Goal: Task Accomplishment & Management: Manage account settings

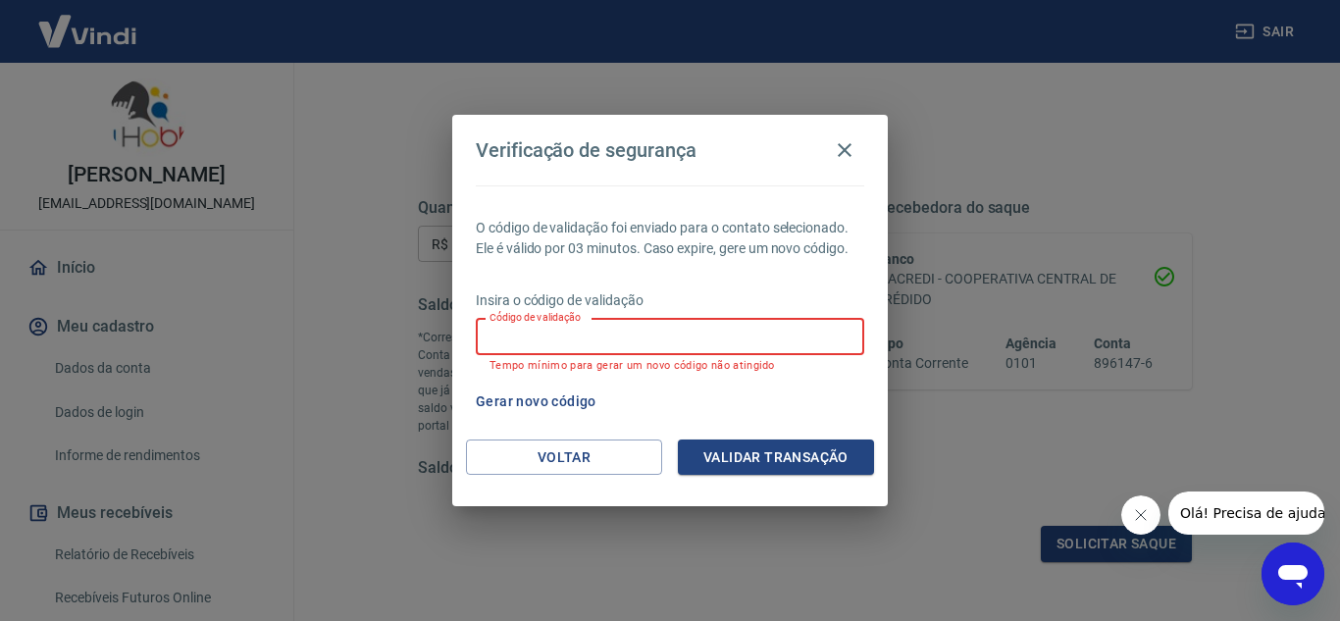
scroll to position [196, 0]
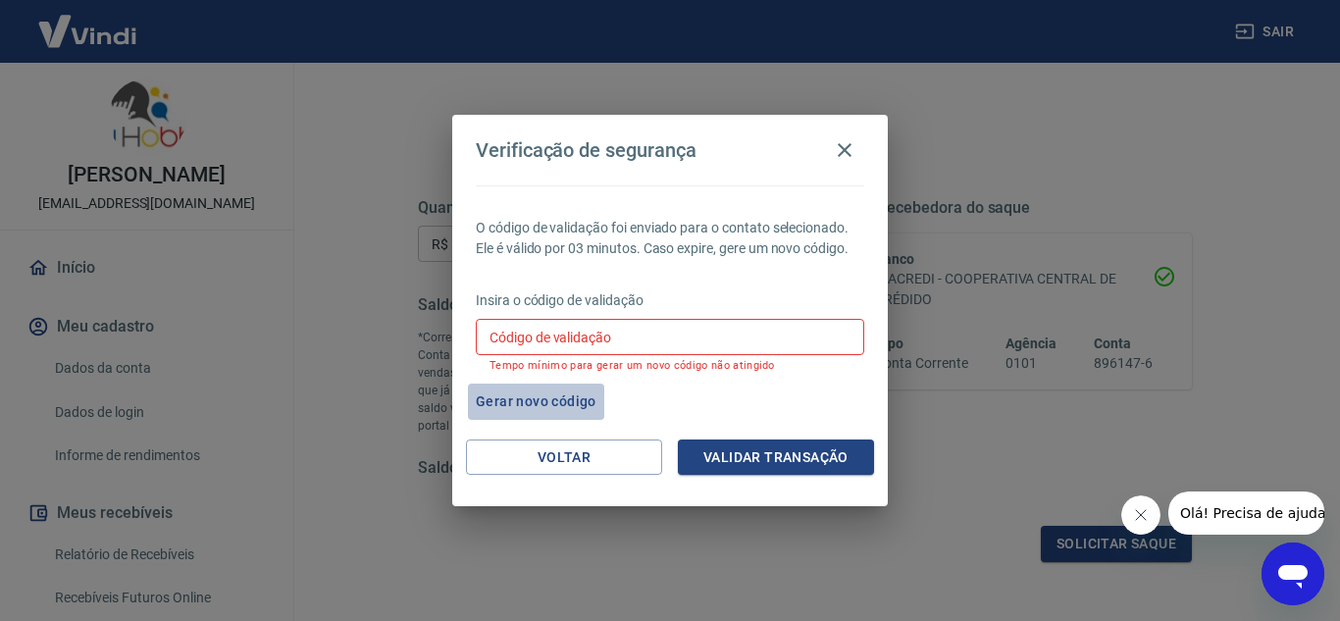
click at [525, 396] on button "Gerar novo código" at bounding box center [536, 401] width 136 height 36
click at [842, 150] on icon "button" at bounding box center [845, 150] width 24 height 24
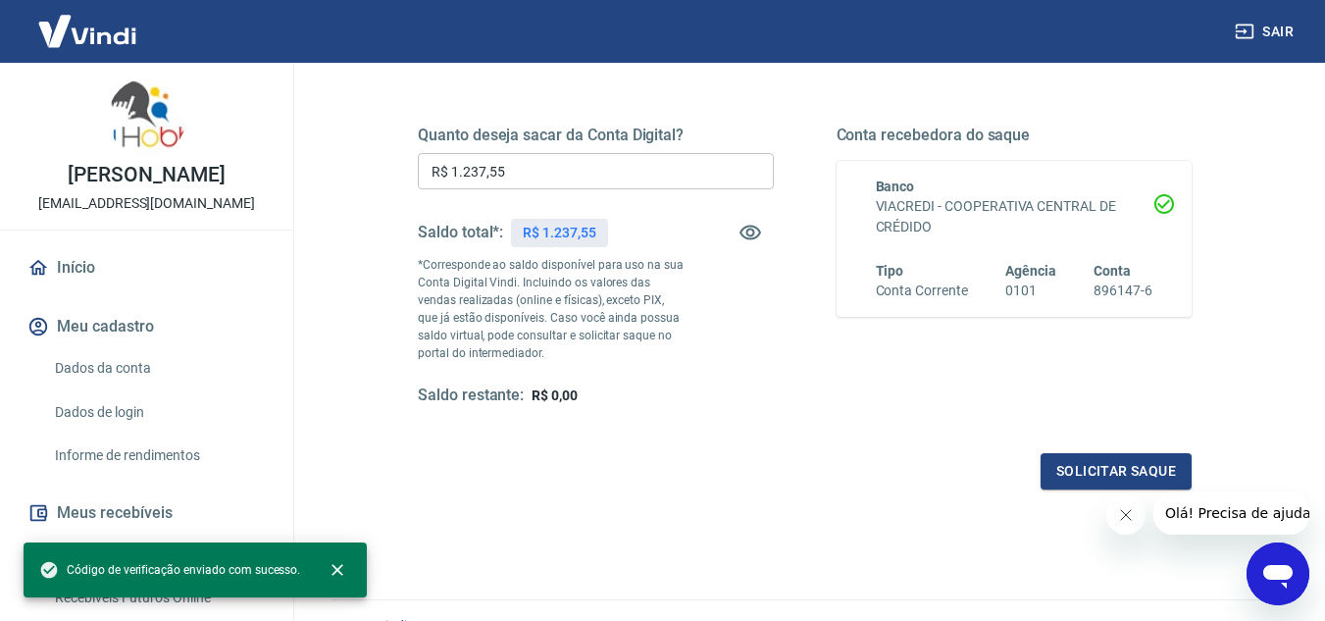
scroll to position [294, 0]
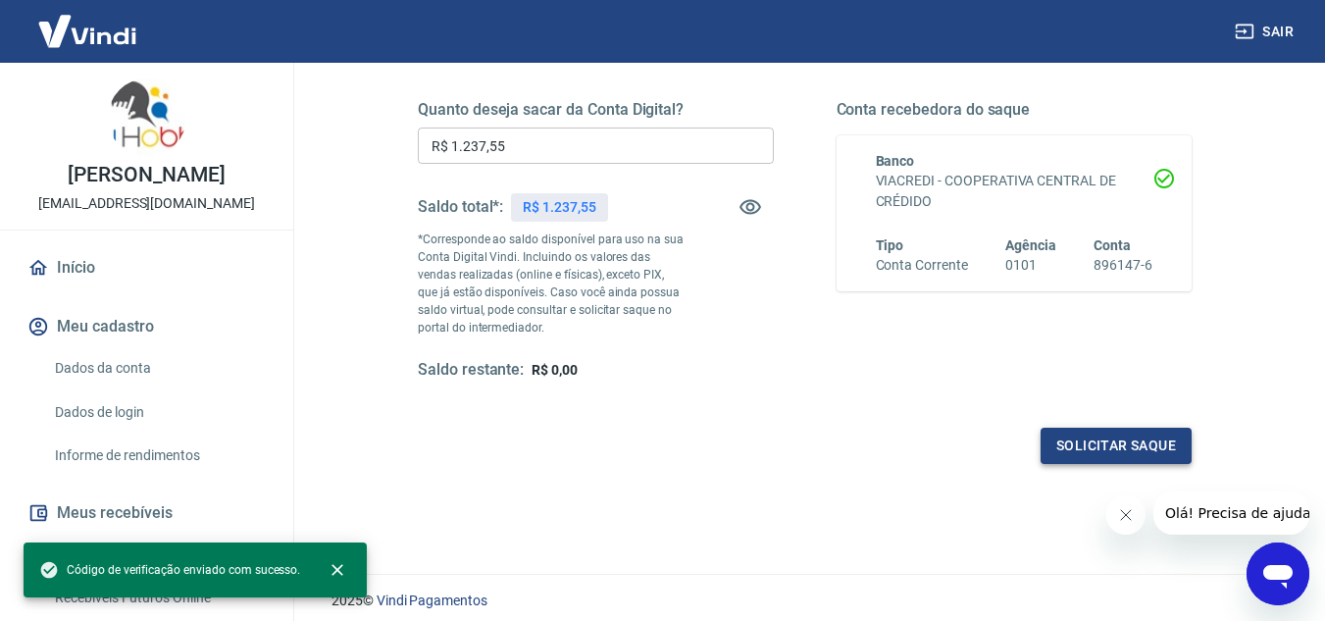
click at [1078, 437] on button "Solicitar saque" at bounding box center [1115, 446] width 151 height 36
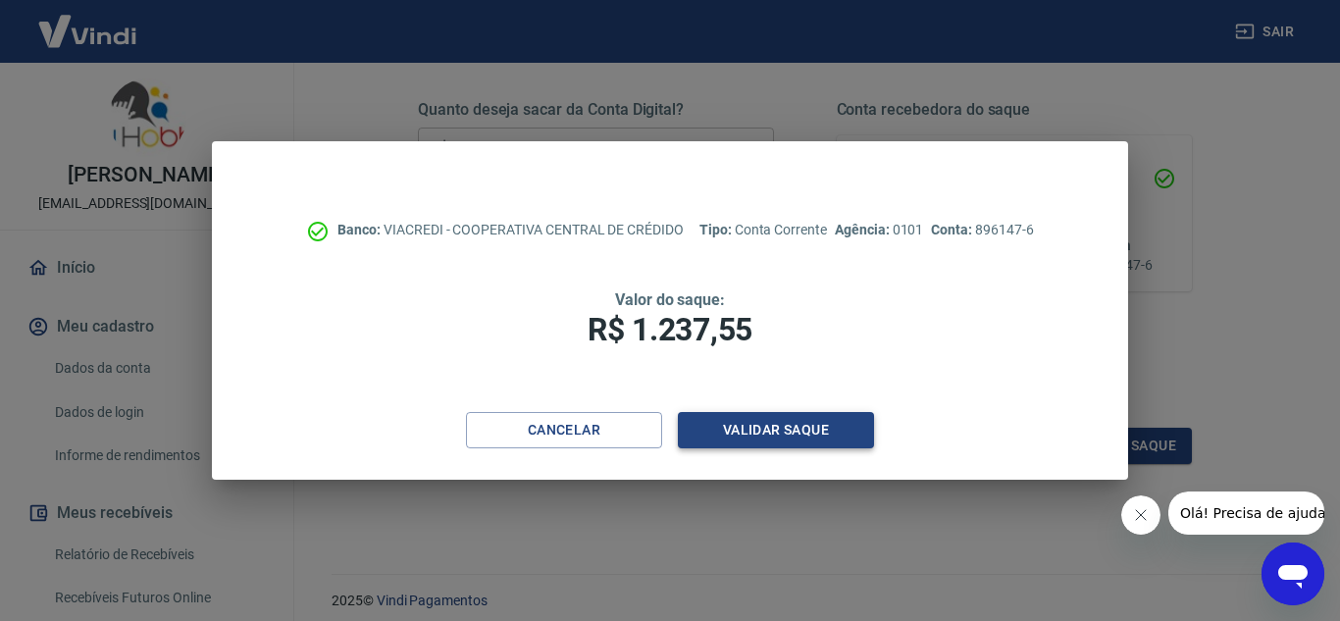
click at [788, 412] on button "Validar saque" at bounding box center [776, 430] width 196 height 36
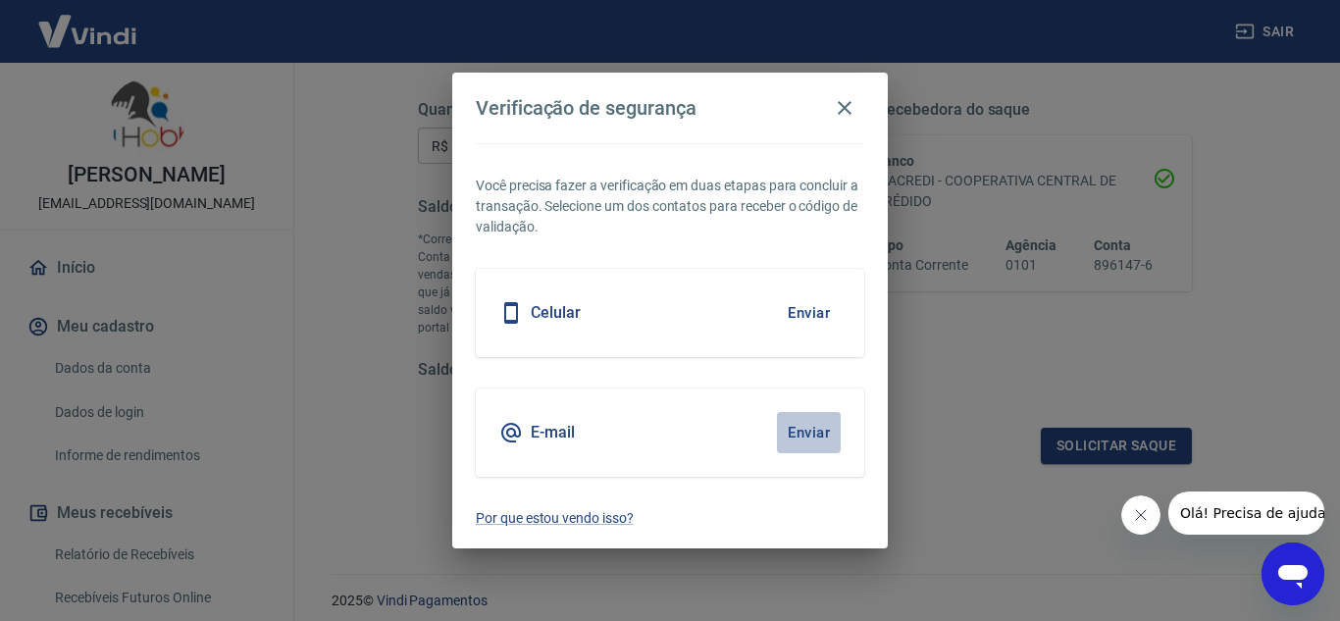
click at [789, 423] on button "Enviar" at bounding box center [809, 432] width 64 height 41
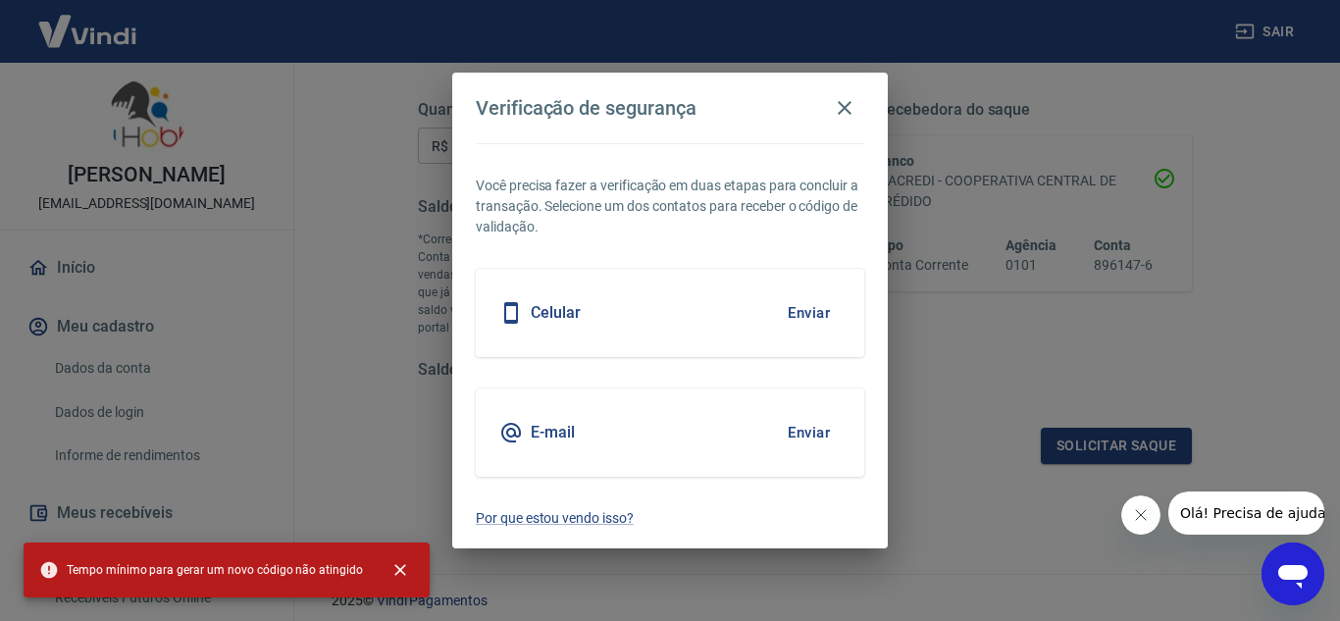
click at [812, 314] on button "Enviar" at bounding box center [809, 312] width 64 height 41
click at [842, 97] on icon "button" at bounding box center [845, 108] width 24 height 24
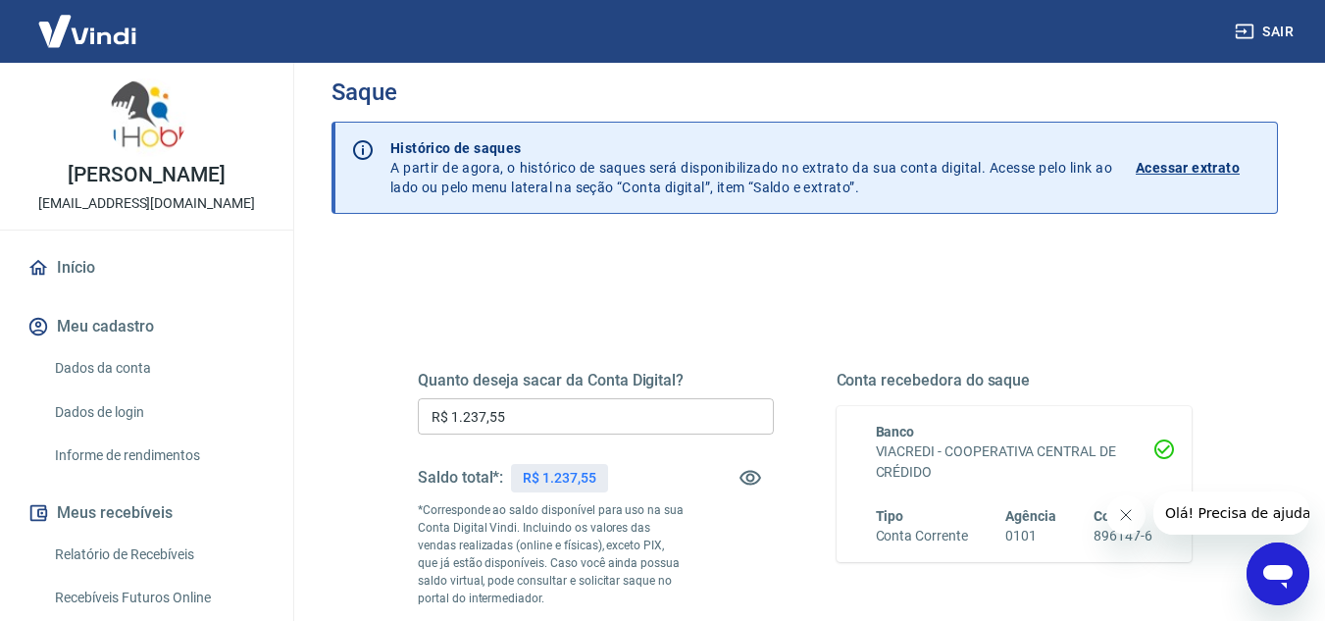
scroll to position [0, 0]
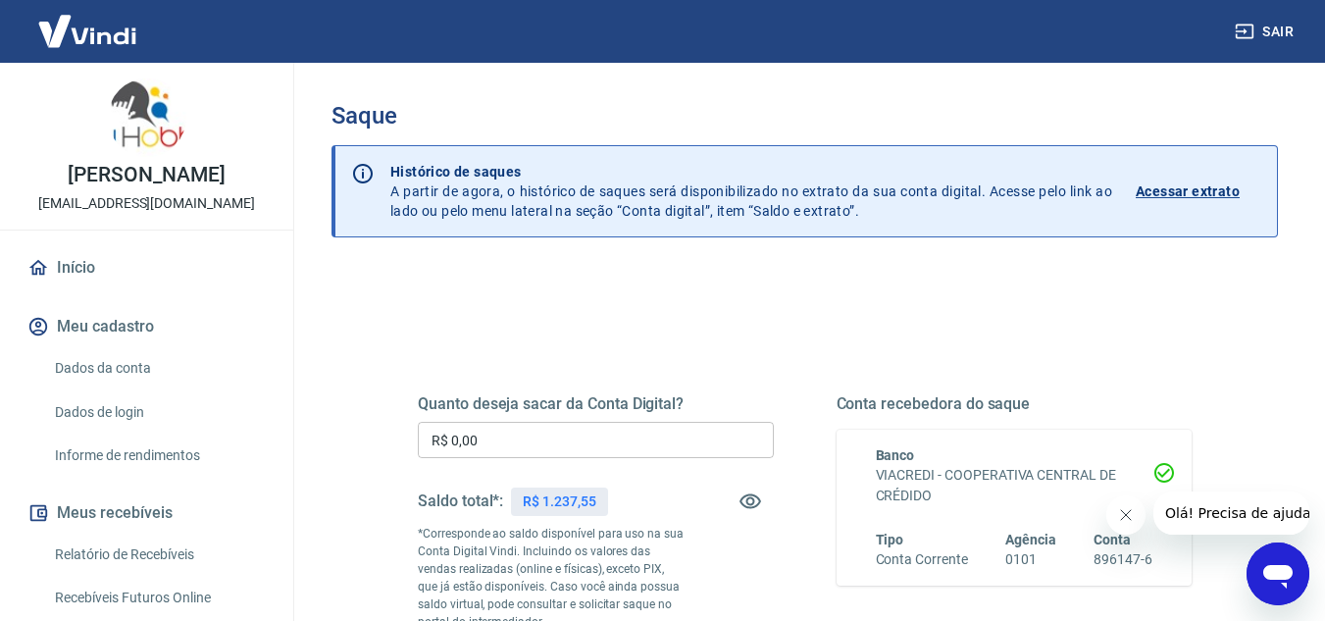
drag, startPoint x: 694, startPoint y: 441, endPoint x: 507, endPoint y: 435, distance: 187.4
click at [692, 440] on input "R$ 0,00" at bounding box center [596, 440] width 356 height 36
click at [687, 440] on input "R$ 0,00" at bounding box center [596, 440] width 356 height 36
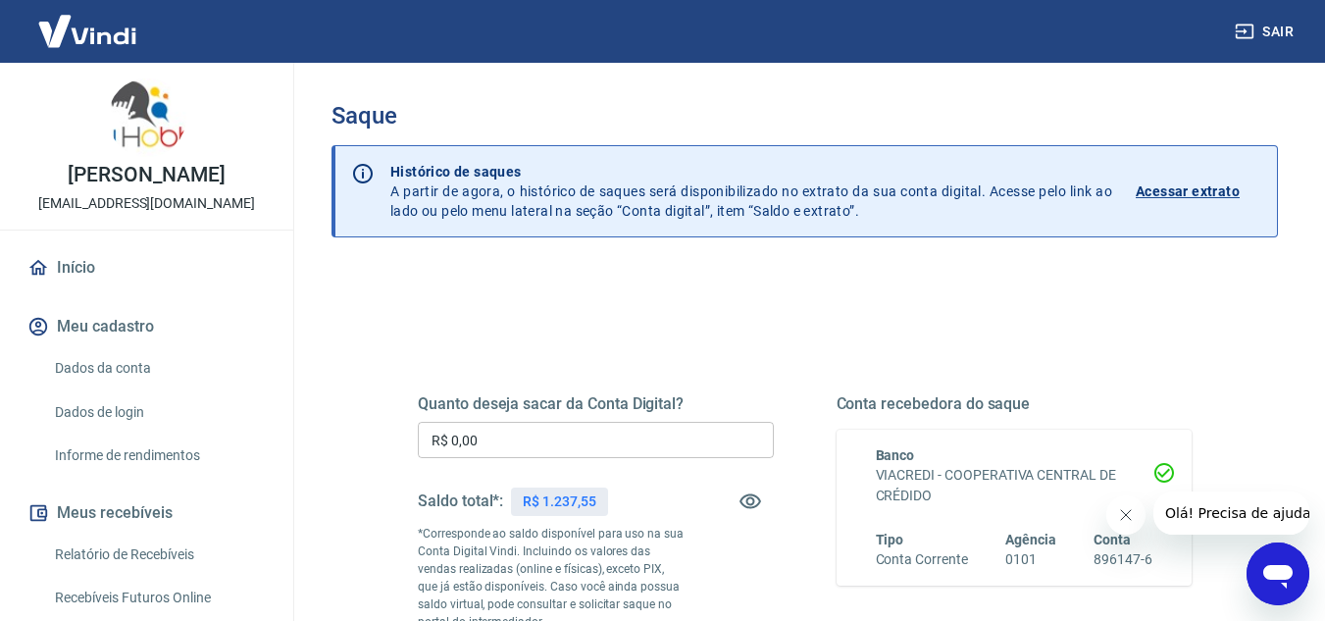
click at [508, 435] on input "R$ 0,00" at bounding box center [596, 440] width 356 height 36
click at [507, 435] on input "R$ 0,00" at bounding box center [596, 440] width 356 height 36
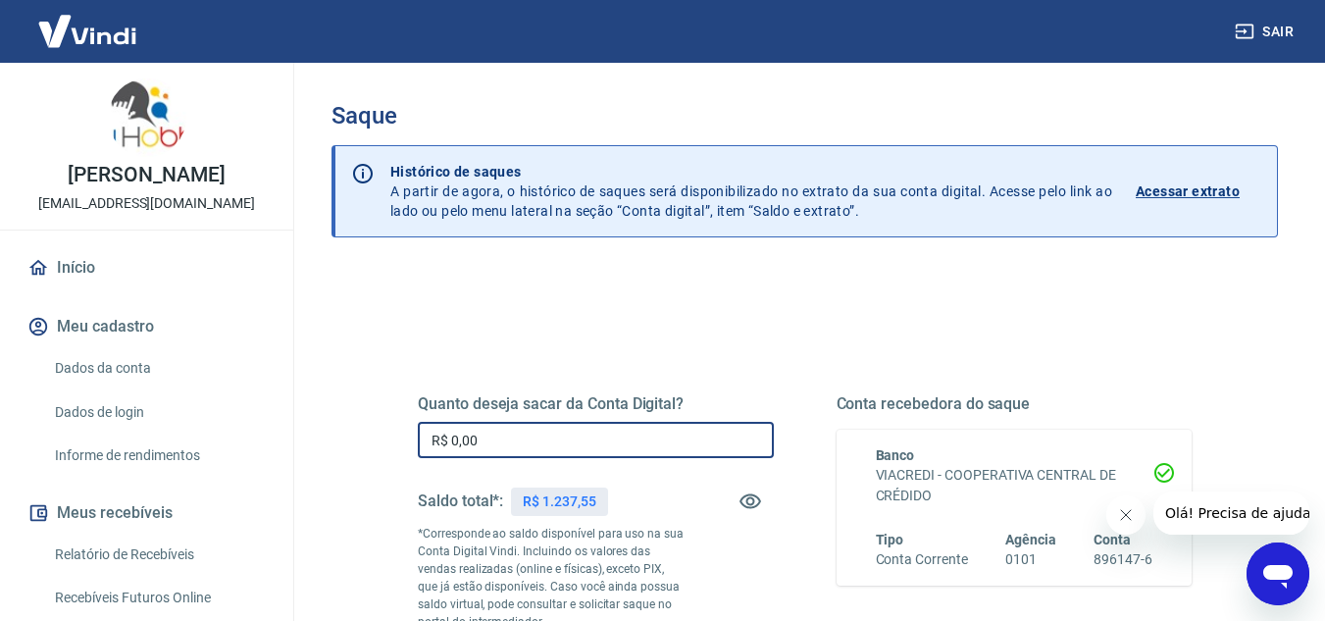
click at [507, 435] on input "R$ 0,00" at bounding box center [596, 440] width 356 height 36
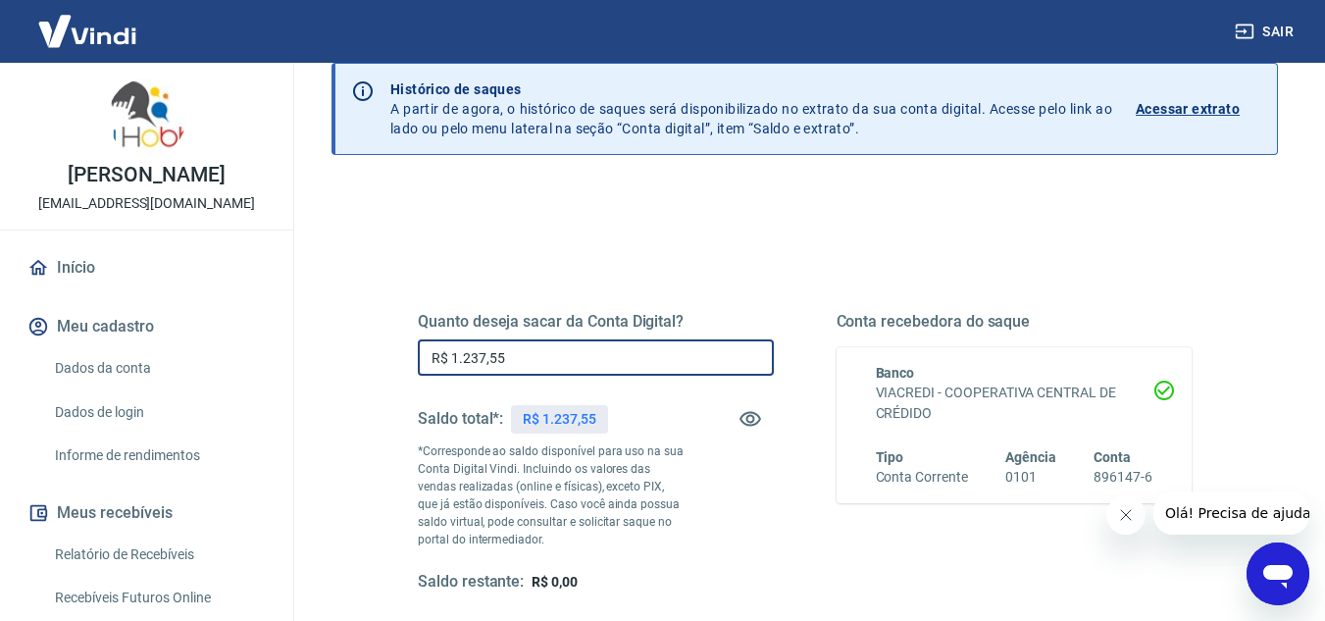
scroll to position [294, 0]
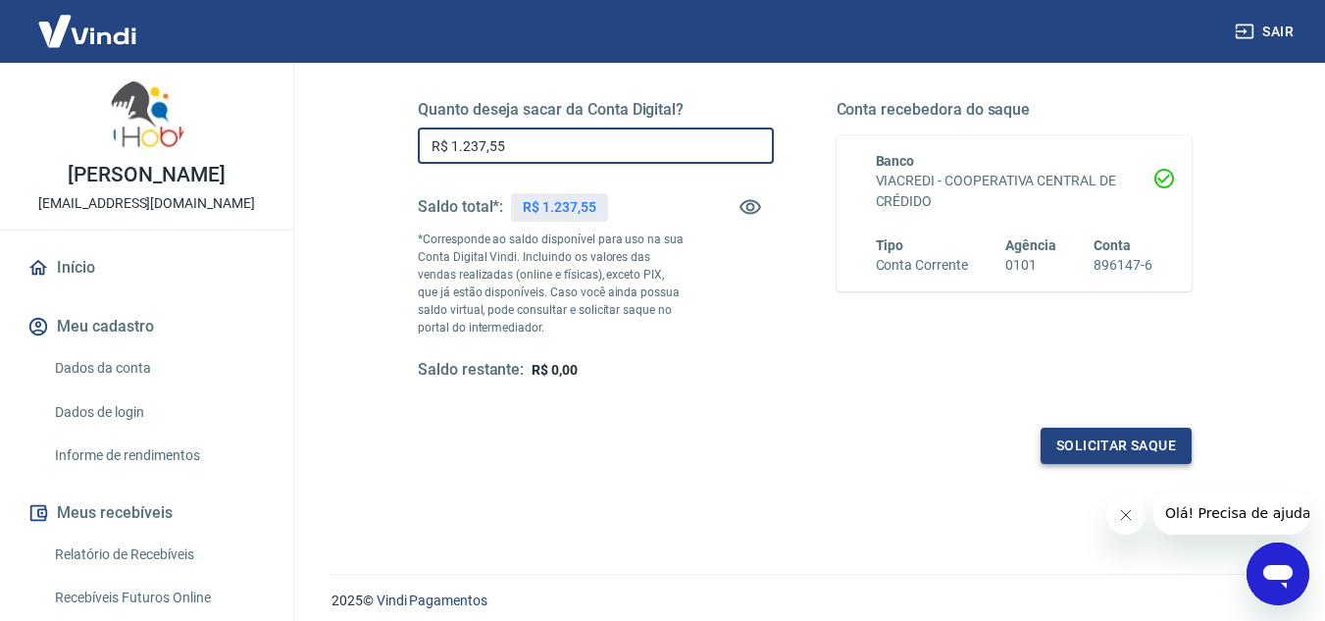
type input "R$ 1.237,55"
click at [1144, 447] on button "Solicitar saque" at bounding box center [1115, 446] width 151 height 36
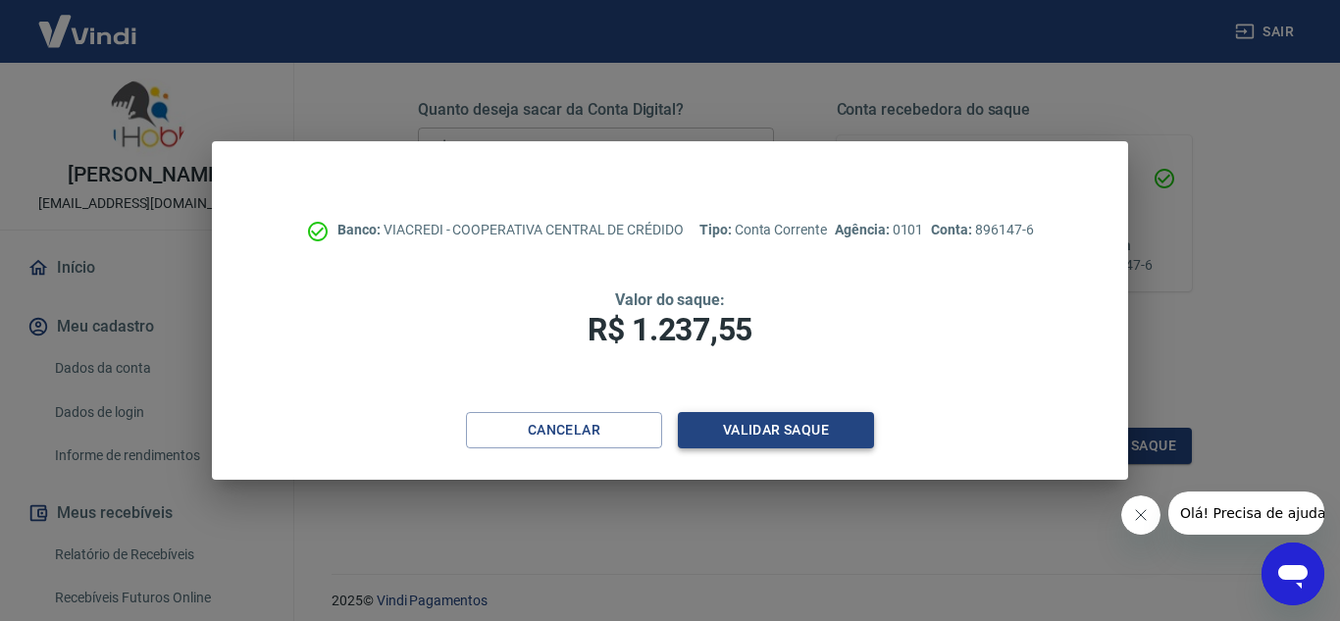
click at [794, 438] on button "Validar saque" at bounding box center [776, 430] width 196 height 36
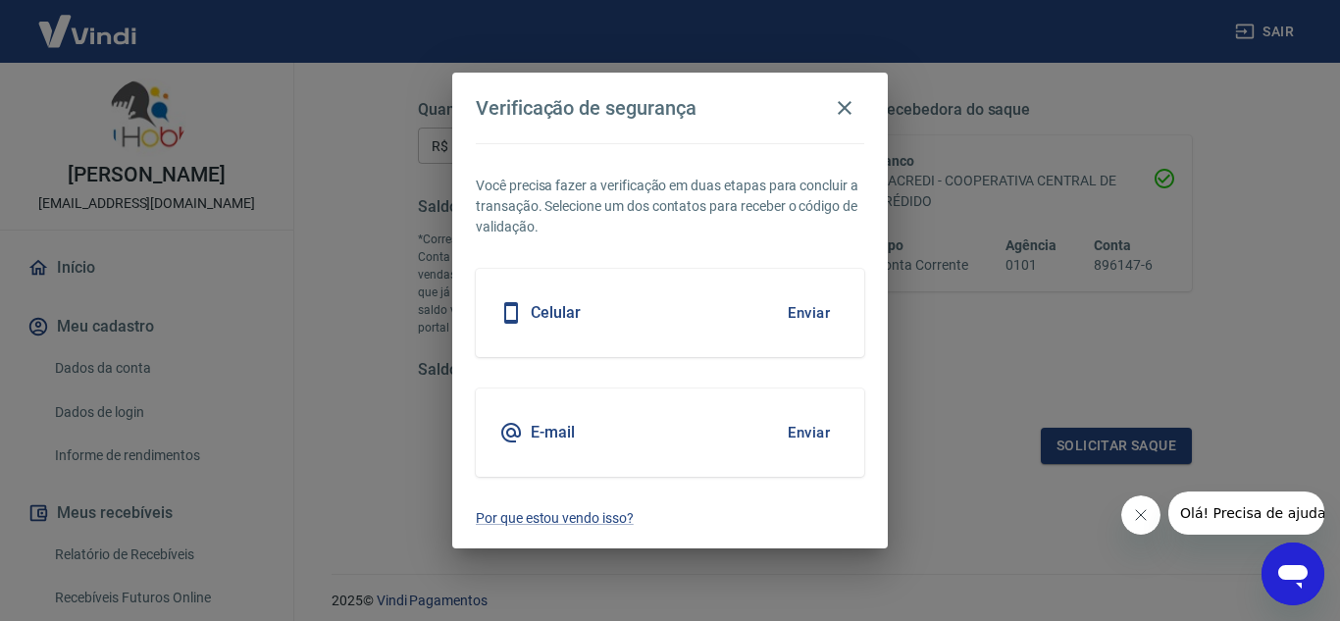
click at [799, 312] on button "Enviar" at bounding box center [809, 312] width 64 height 41
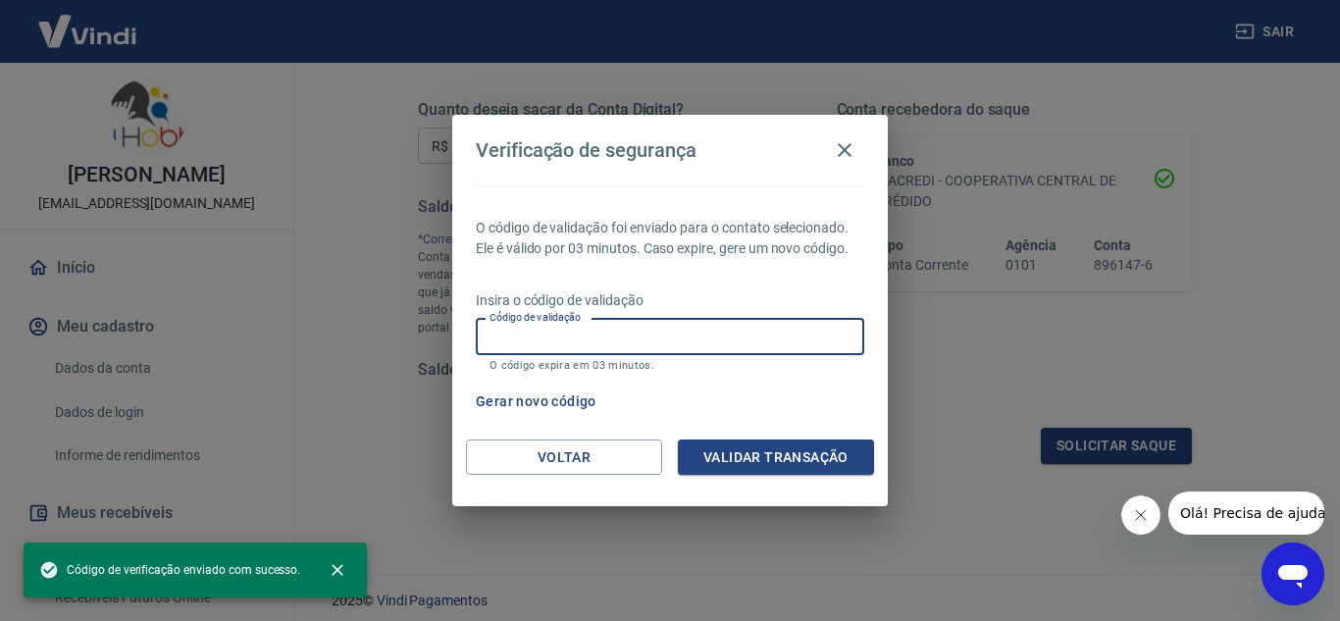
click at [700, 330] on input "Código de validação" at bounding box center [670, 337] width 388 height 36
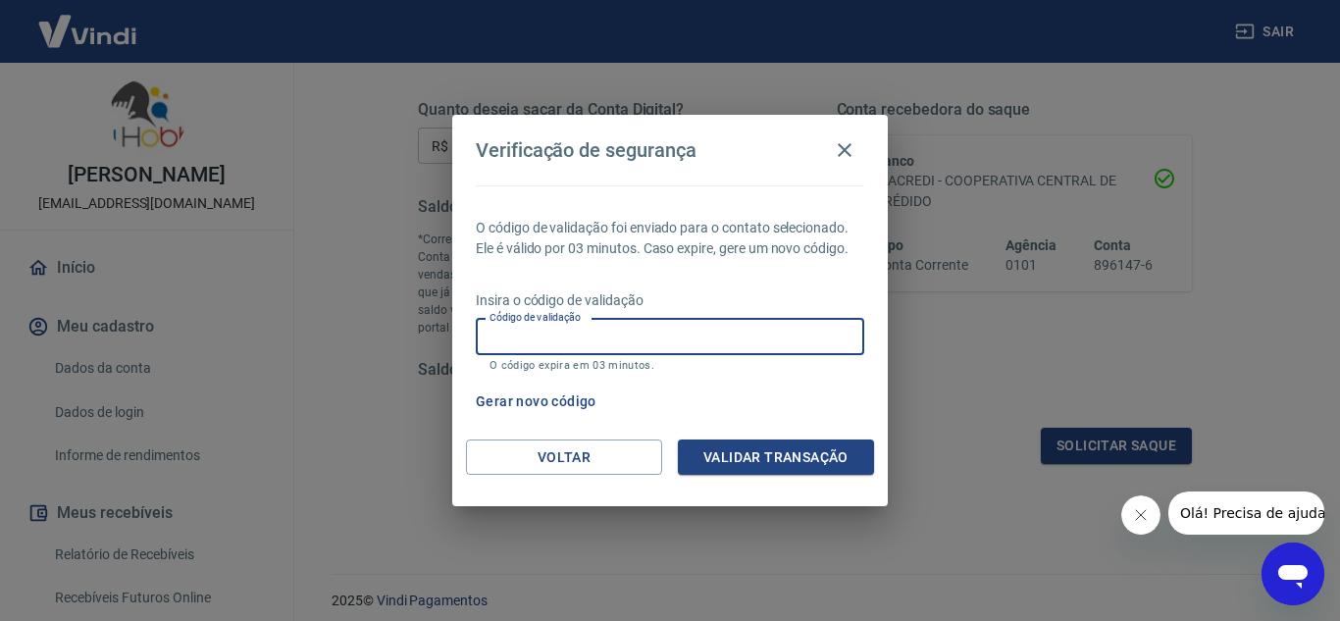
click at [758, 373] on div "Insira o código de validação Código de validação Código de validação O código e…" at bounding box center [670, 332] width 388 height 85
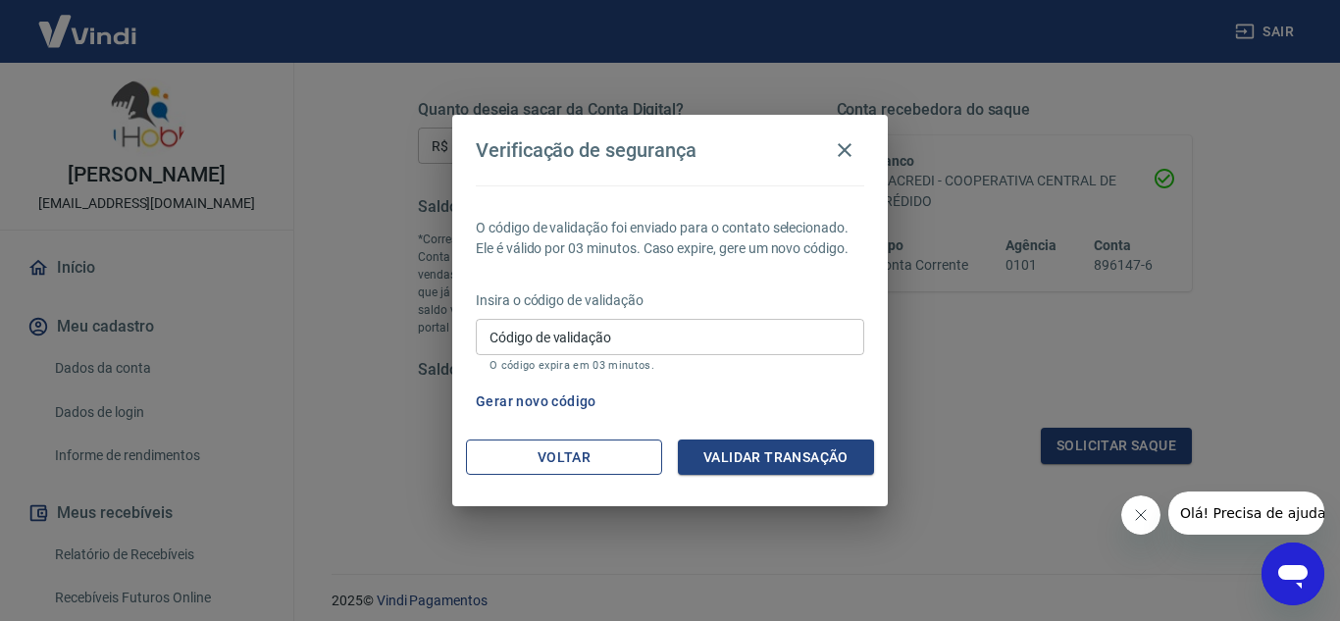
click at [577, 451] on button "Voltar" at bounding box center [564, 457] width 196 height 36
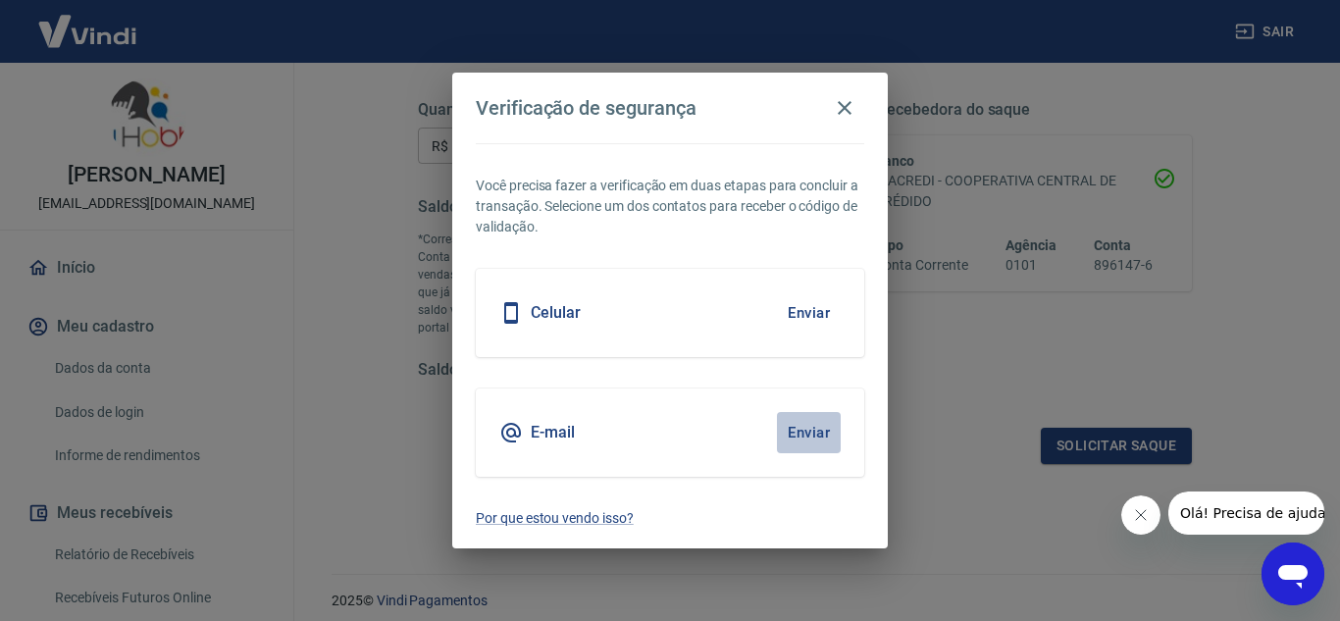
click at [800, 434] on button "Enviar" at bounding box center [809, 432] width 64 height 41
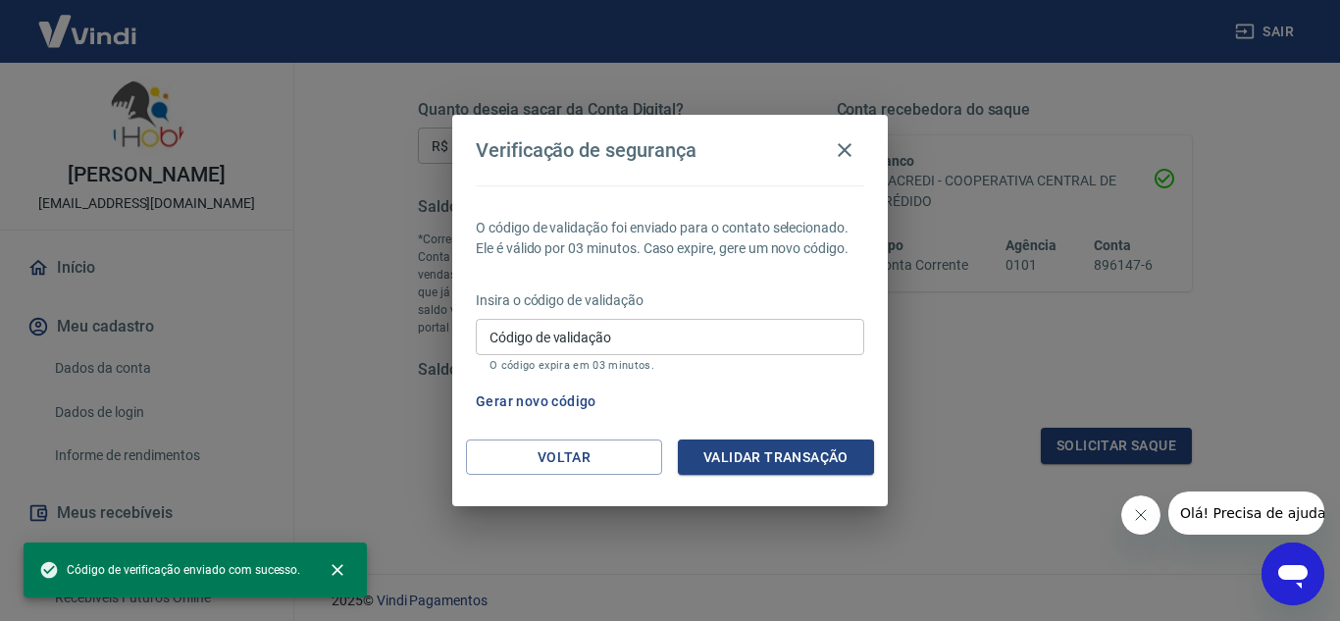
click at [560, 348] on input "Código de validação" at bounding box center [670, 337] width 388 height 36
click at [560, 344] on div "Código de validação Código de validação O código expira em 03 minutos." at bounding box center [670, 345] width 388 height 53
click at [632, 346] on input "Código de validação" at bounding box center [670, 337] width 388 height 36
click at [651, 348] on input "Código de validação" at bounding box center [670, 337] width 388 height 36
click at [627, 336] on input "Código de validação" at bounding box center [670, 337] width 388 height 36
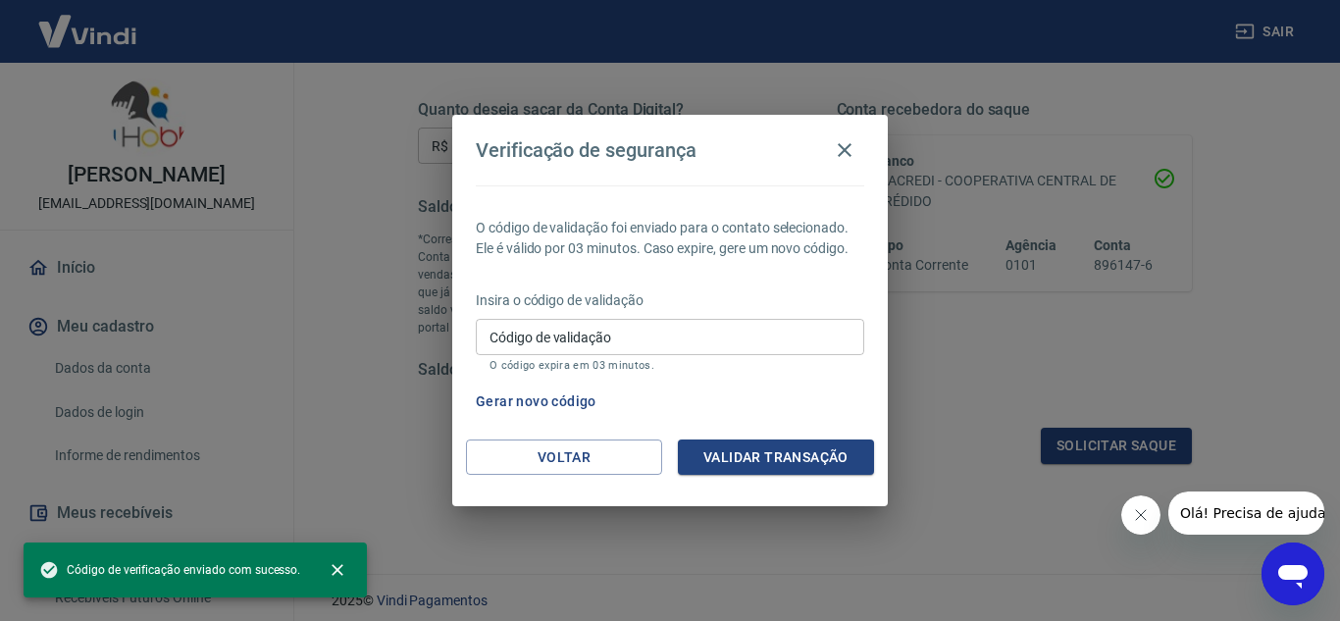
click at [623, 336] on input "Código de validação" at bounding box center [670, 337] width 388 height 36
click at [624, 336] on input "Código de validação" at bounding box center [670, 337] width 388 height 36
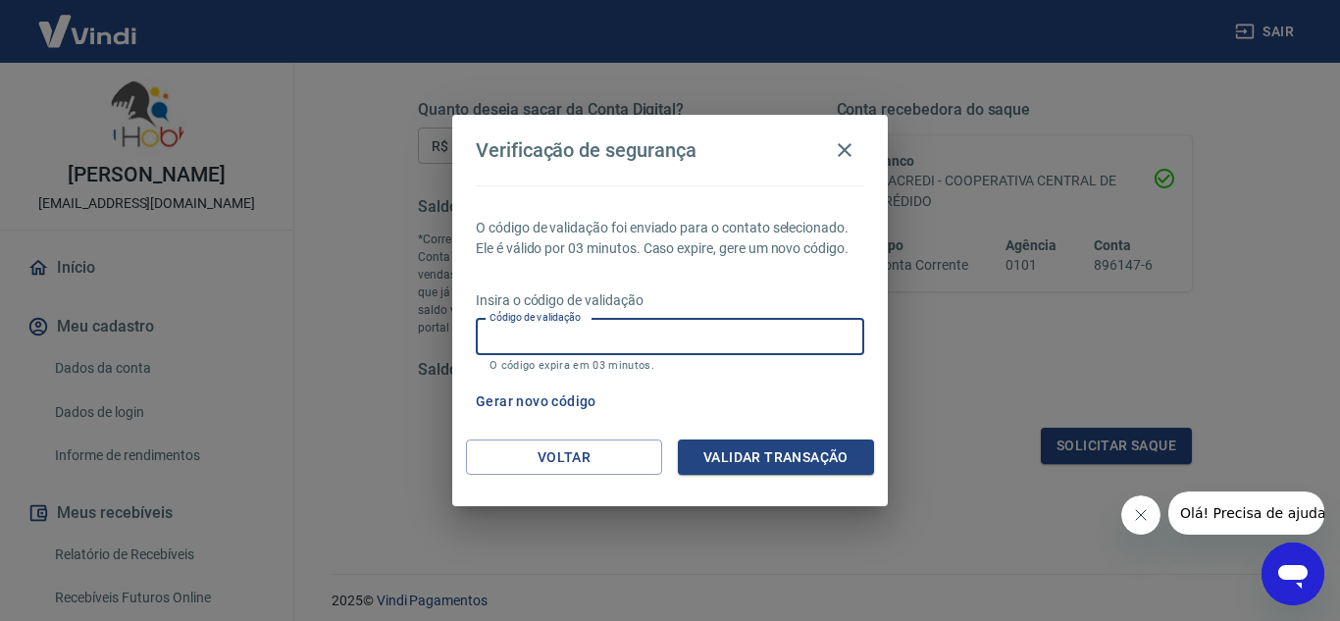
click at [624, 336] on input "Código de validação" at bounding box center [670, 337] width 388 height 36
click at [572, 339] on div "Código de validação Código de validação O código expira em 03 minutos." at bounding box center [670, 345] width 388 height 53
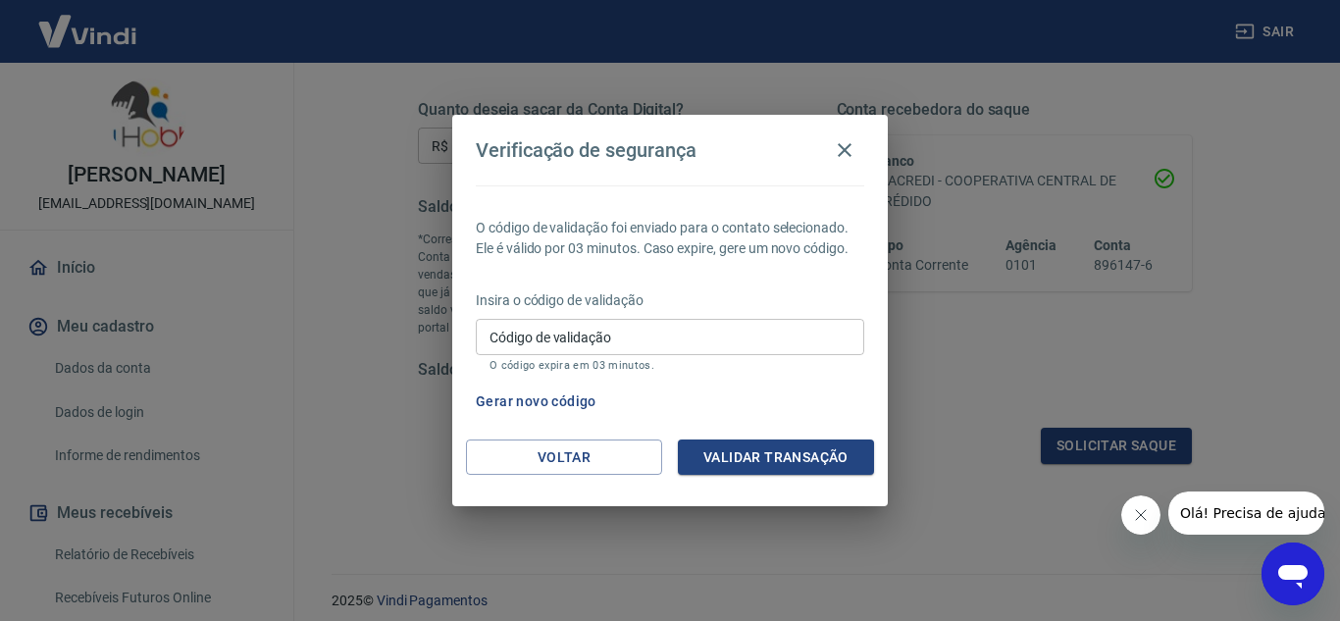
click at [584, 337] on input "Código de validação" at bounding box center [670, 337] width 388 height 36
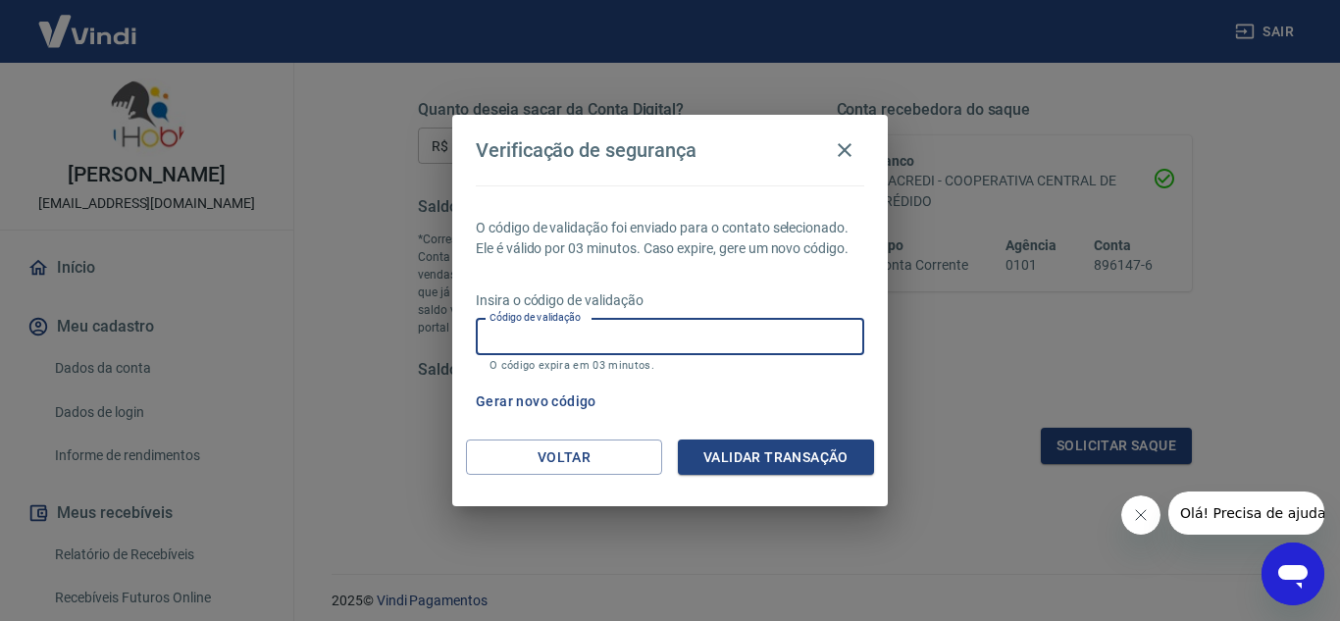
paste input "507374"
type input "507374"
click at [815, 458] on button "Validar transação" at bounding box center [776, 457] width 196 height 36
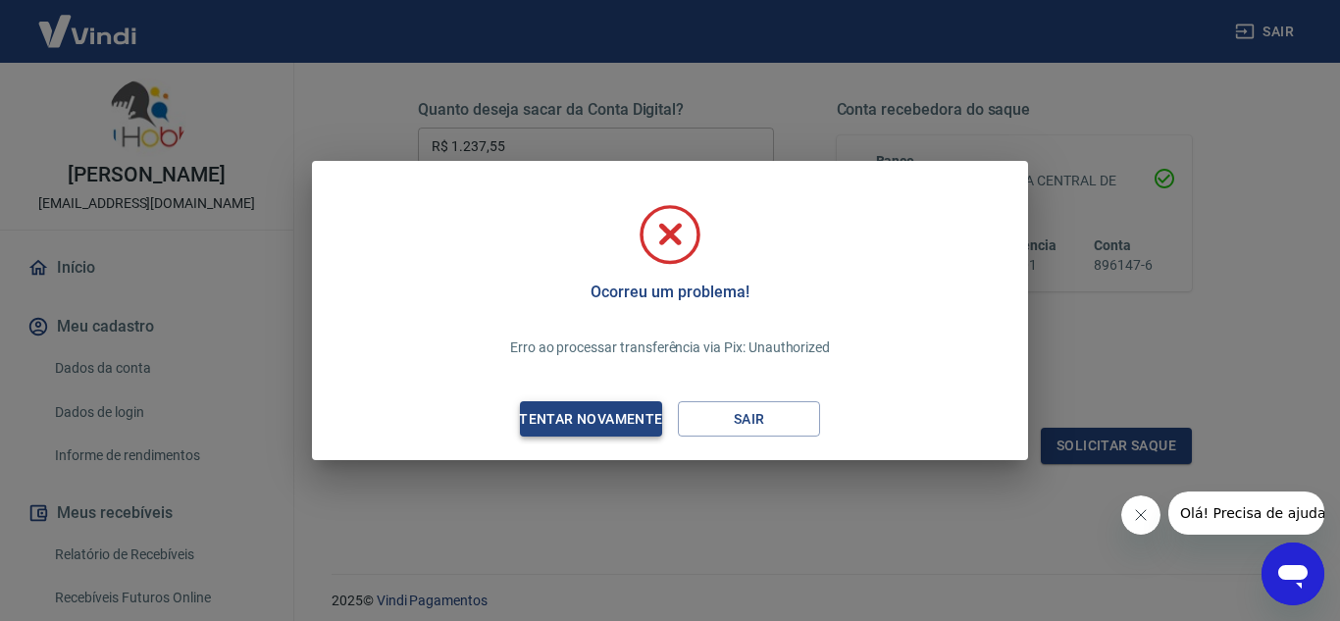
click at [612, 425] on div "Tentar novamente" at bounding box center [590, 419] width 190 height 25
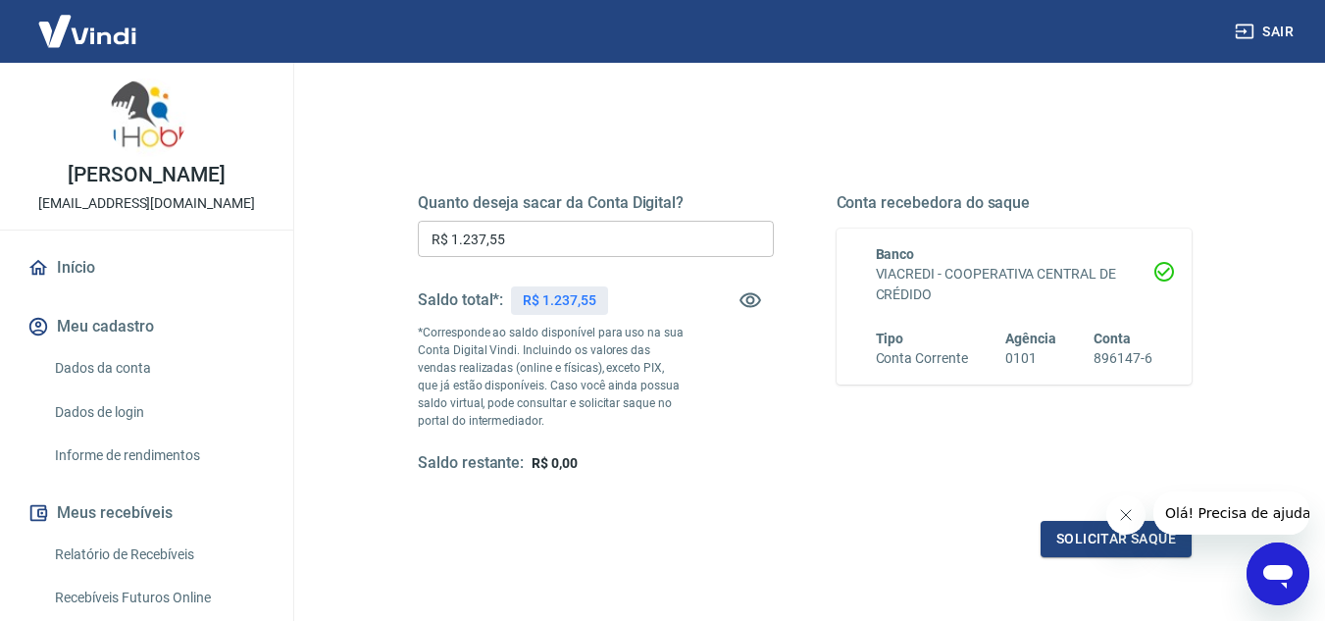
scroll to position [0, 0]
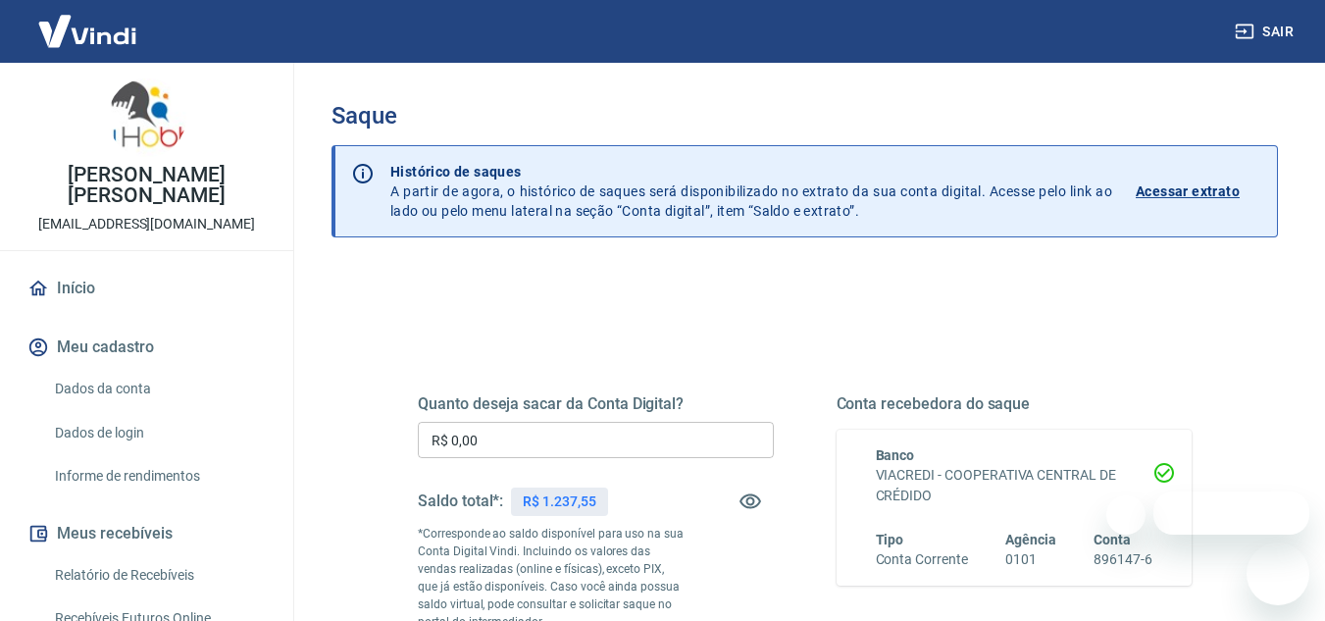
click at [516, 427] on input "R$ 0,00" at bounding box center [596, 440] width 356 height 36
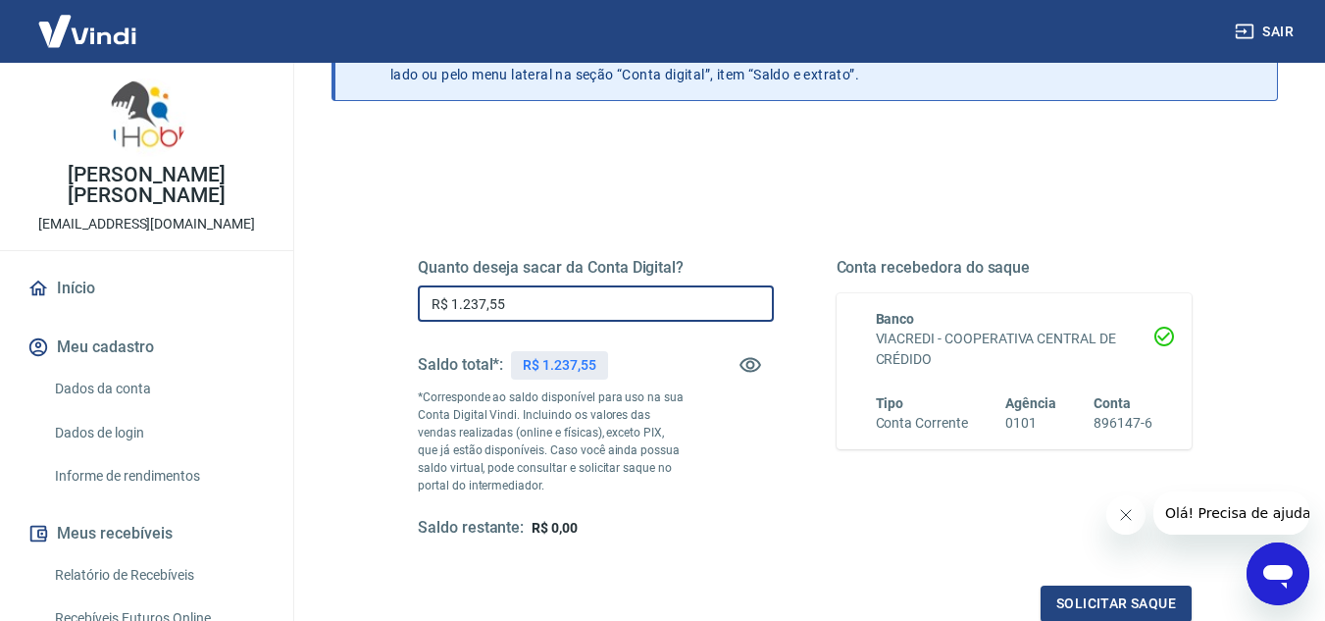
scroll to position [196, 0]
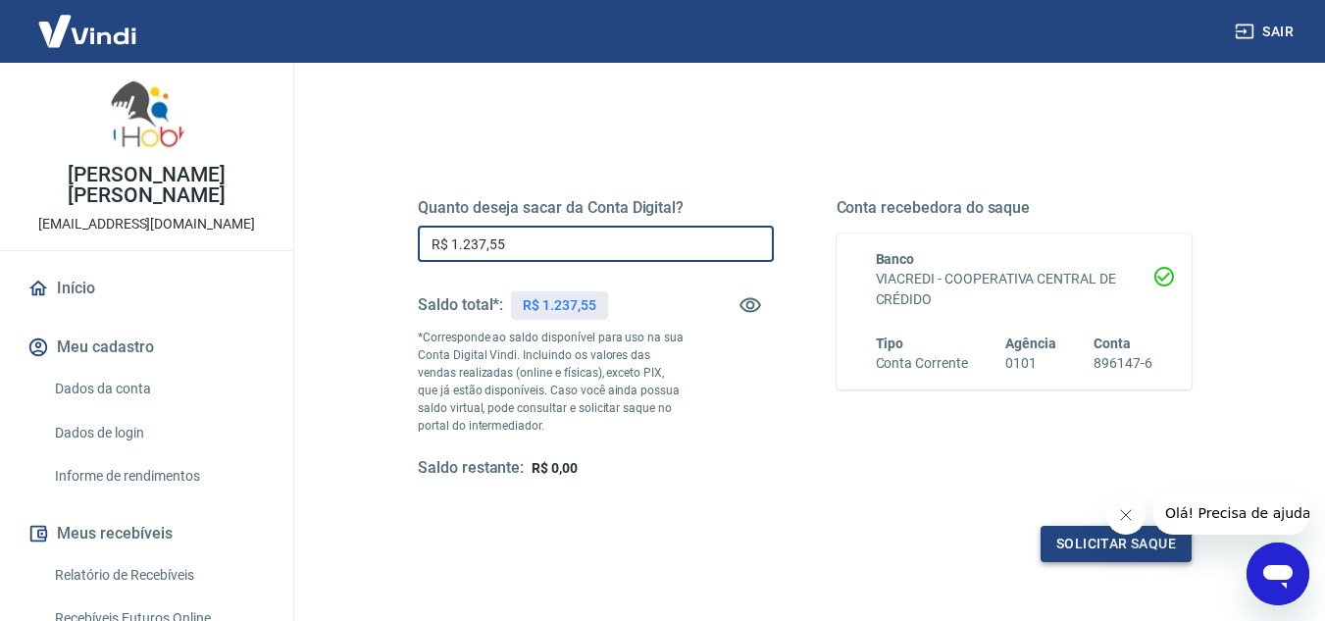
type input "R$ 1.237,55"
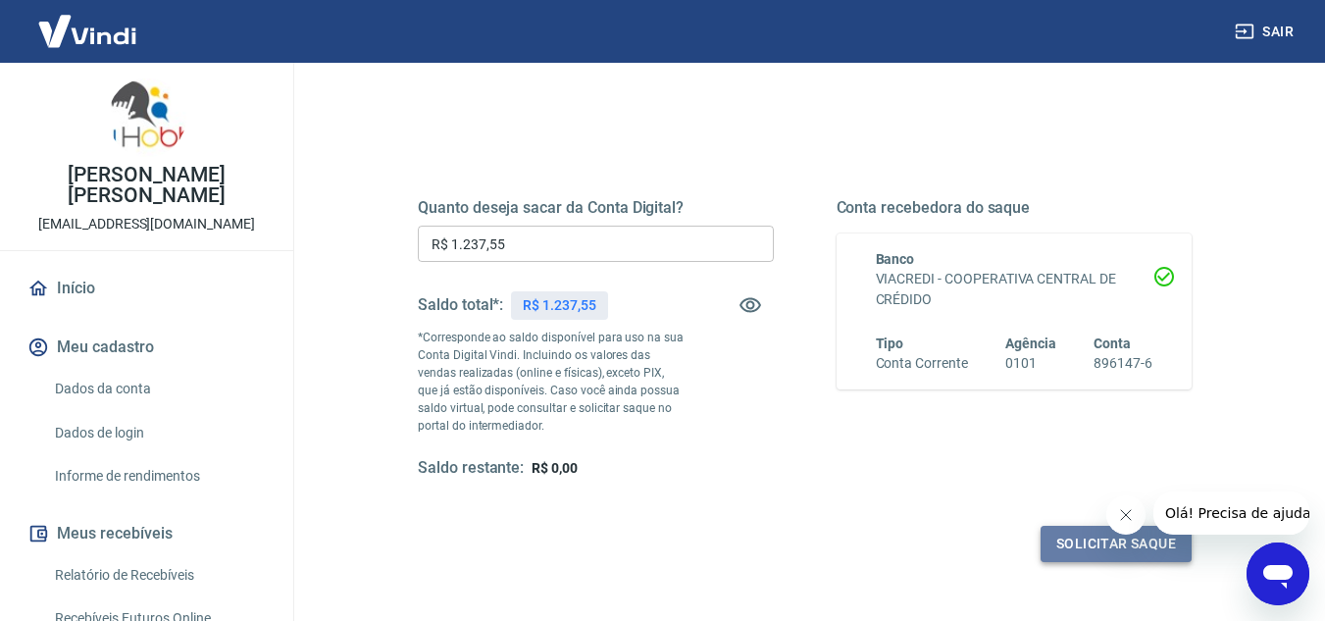
click at [1103, 539] on button "Solicitar saque" at bounding box center [1115, 544] width 151 height 36
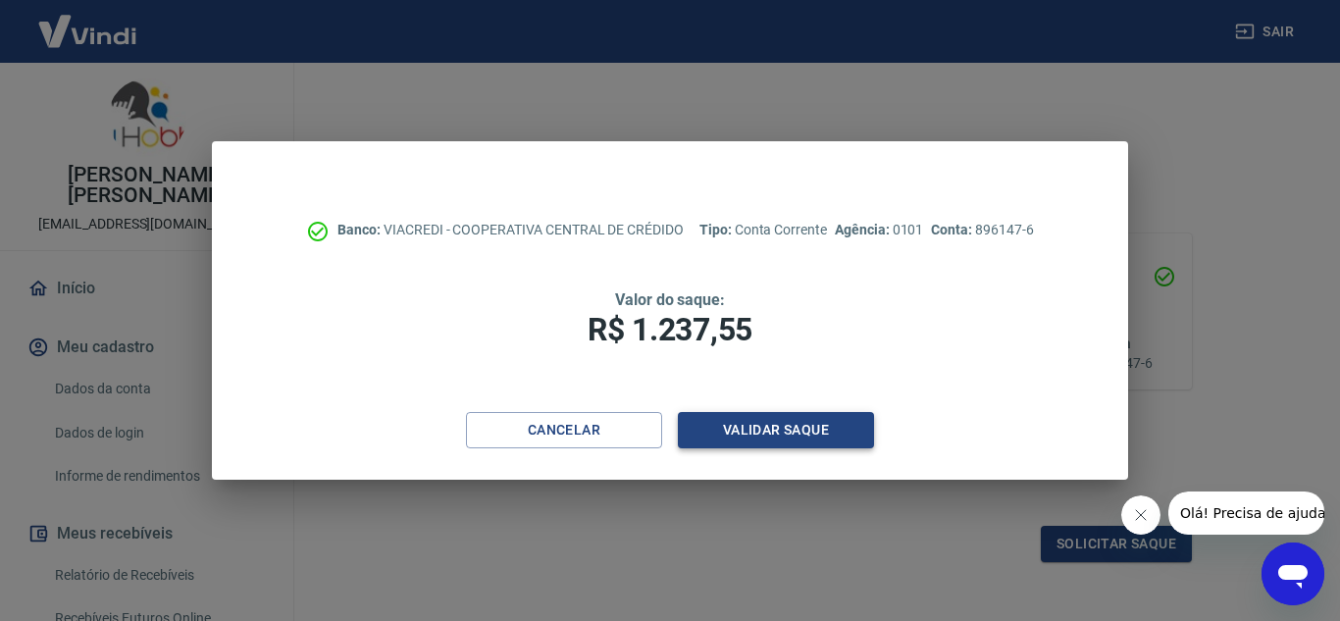
click at [821, 430] on button "Validar saque" at bounding box center [776, 430] width 196 height 36
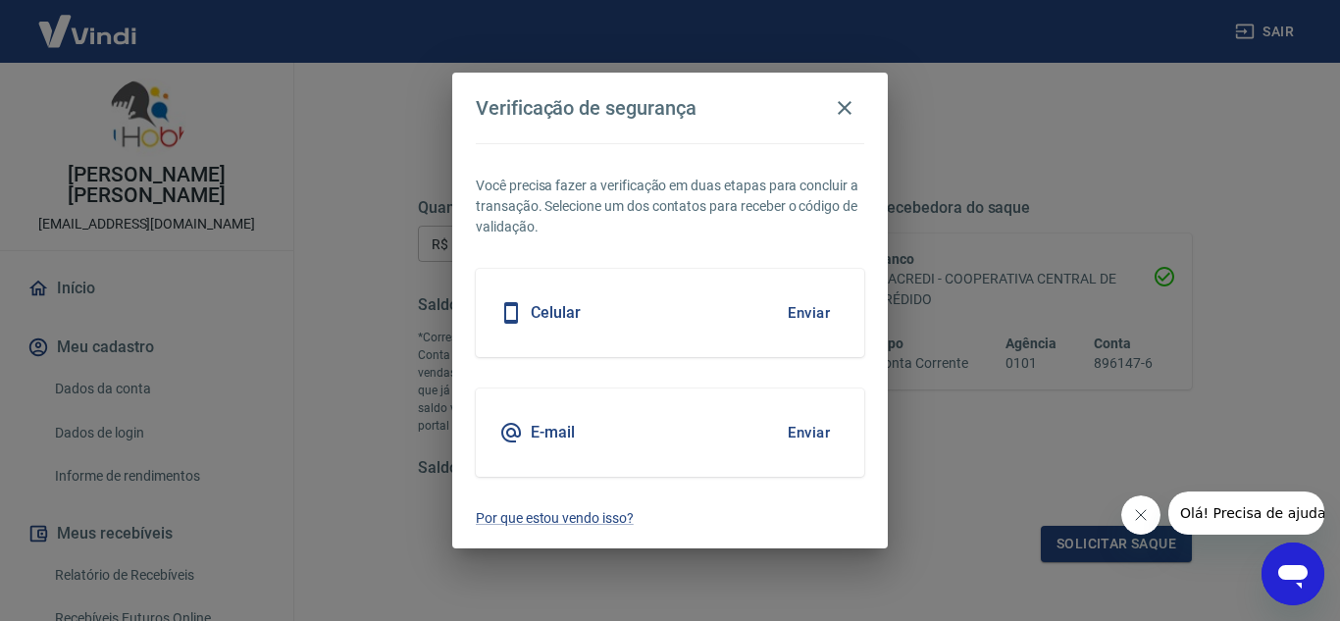
click at [802, 307] on button "Enviar" at bounding box center [809, 312] width 64 height 41
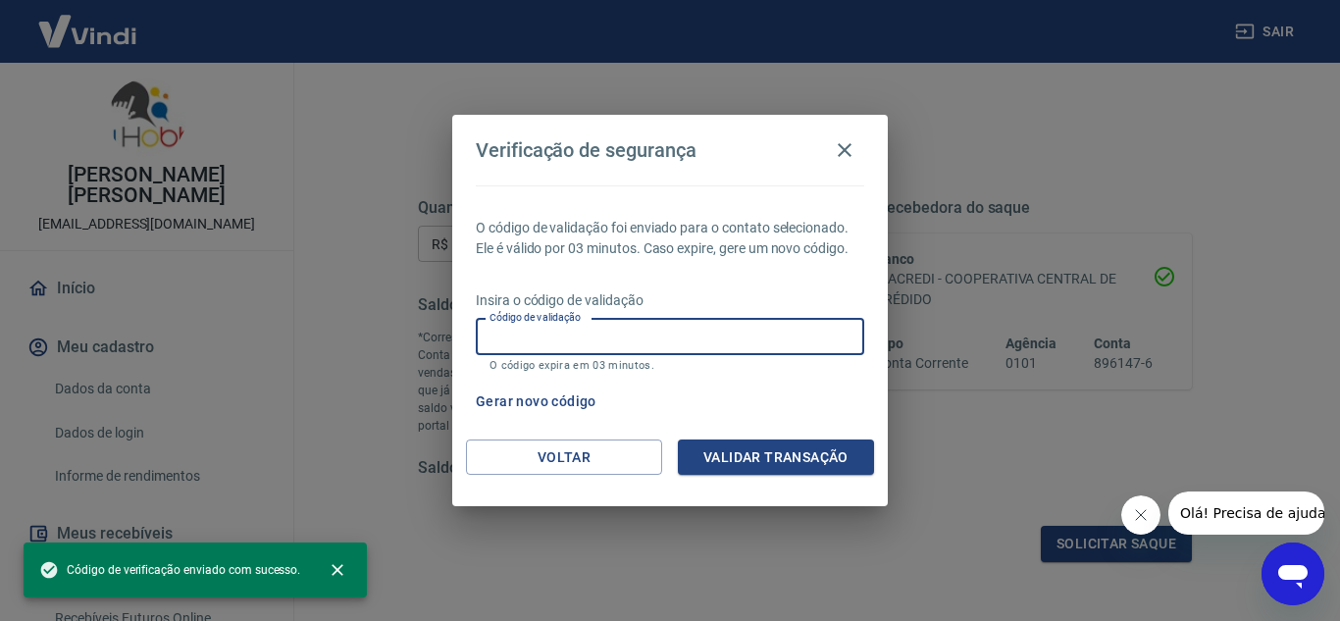
click at [757, 345] on input "Código de validação" at bounding box center [670, 337] width 388 height 36
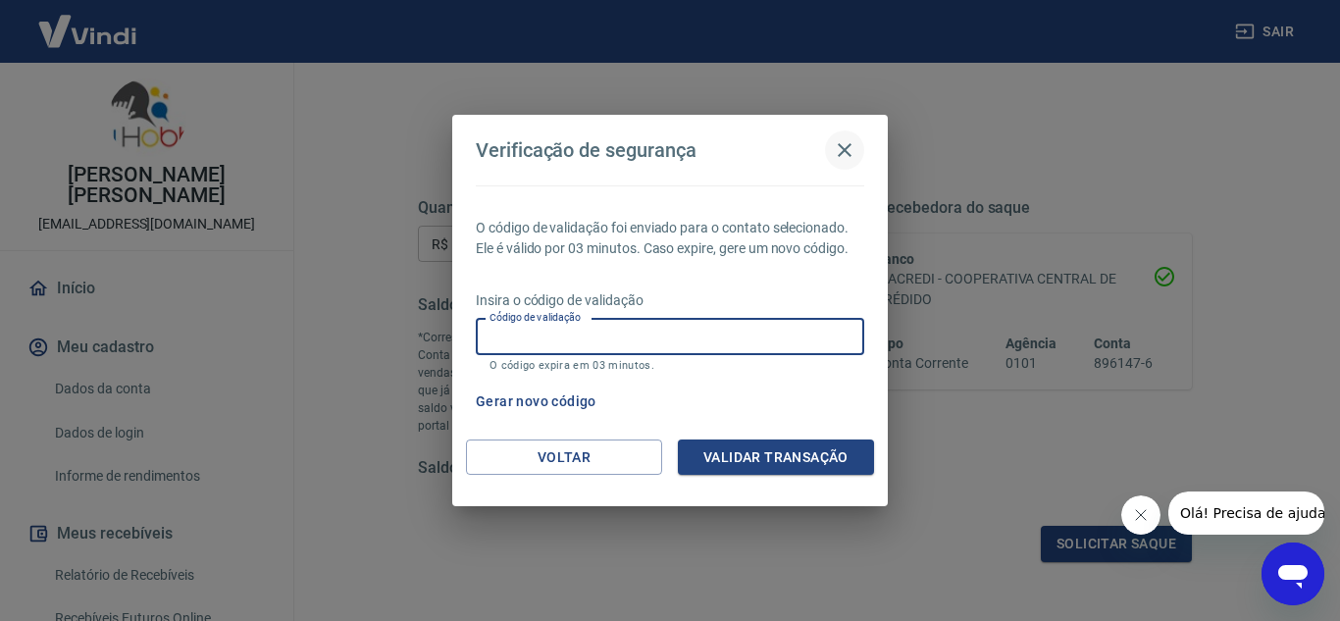
click at [841, 145] on icon "button" at bounding box center [845, 150] width 24 height 24
